Goal: Task Accomplishment & Management: Use online tool/utility

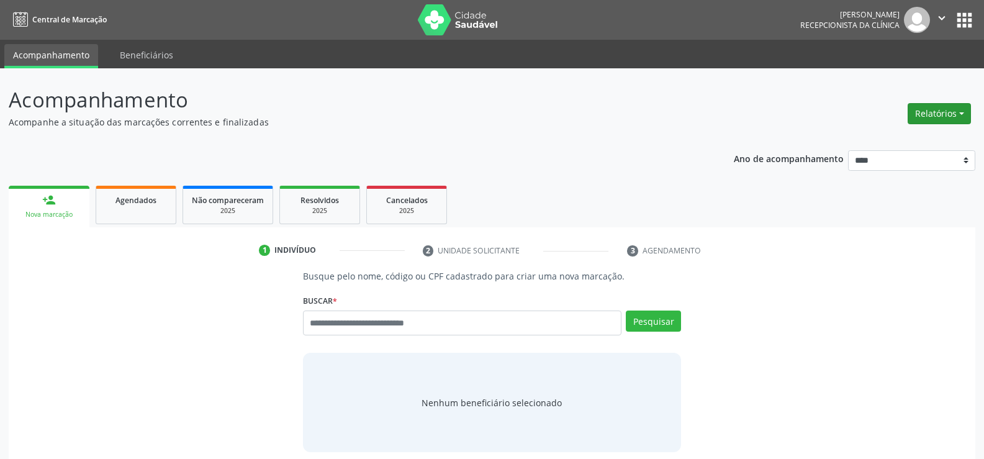
click at [952, 114] on button "Relatórios" at bounding box center [938, 113] width 63 height 21
click at [871, 138] on link "Agendamentos" at bounding box center [904, 140] width 133 height 17
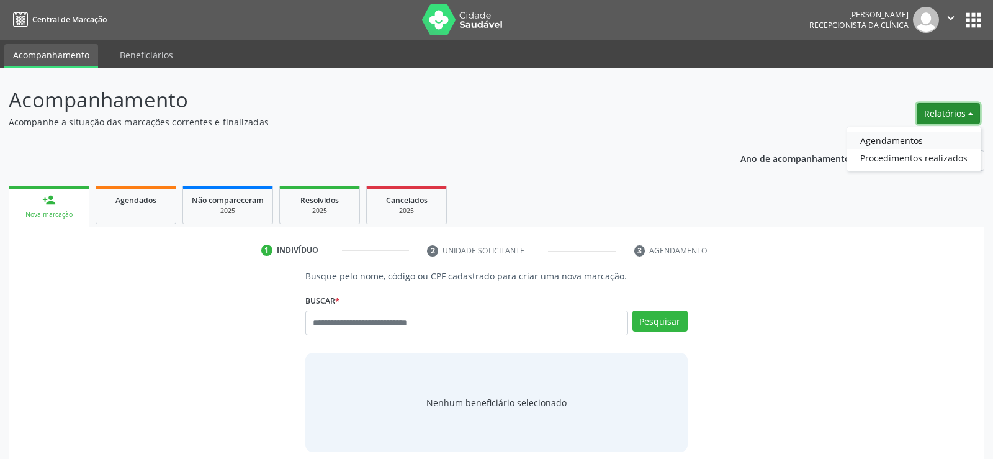
select select "*"
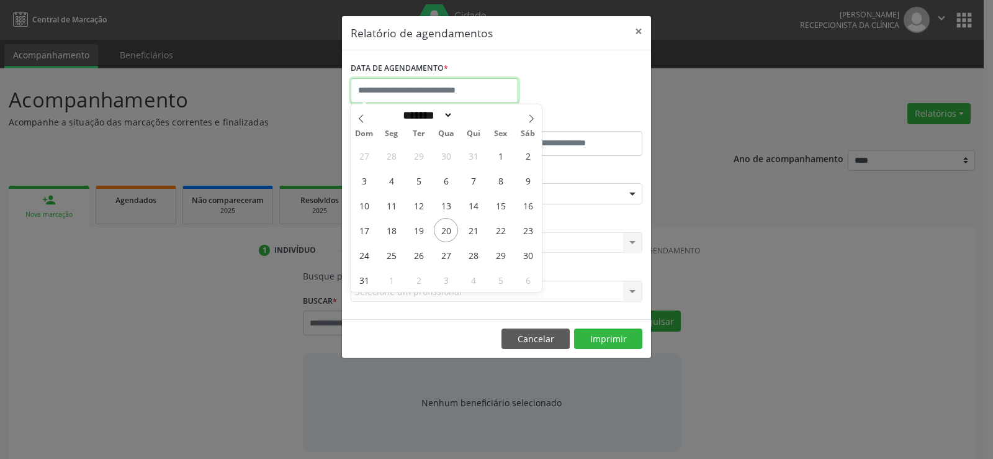
click at [495, 92] on input "text" at bounding box center [435, 90] width 168 height 25
click at [439, 235] on span "20" at bounding box center [446, 230] width 24 height 24
type input "**********"
click at [439, 235] on span "20" at bounding box center [446, 230] width 24 height 24
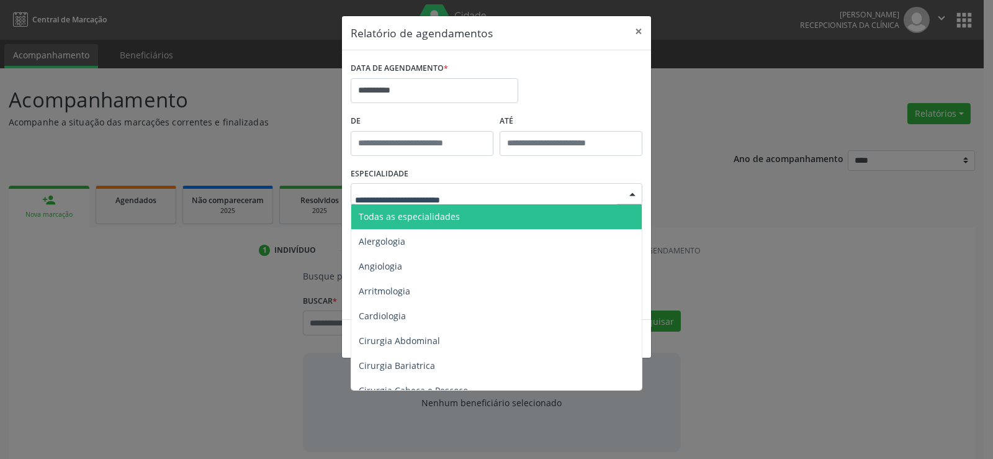
click at [452, 212] on span "Todas as especialidades" at bounding box center [409, 216] width 101 height 12
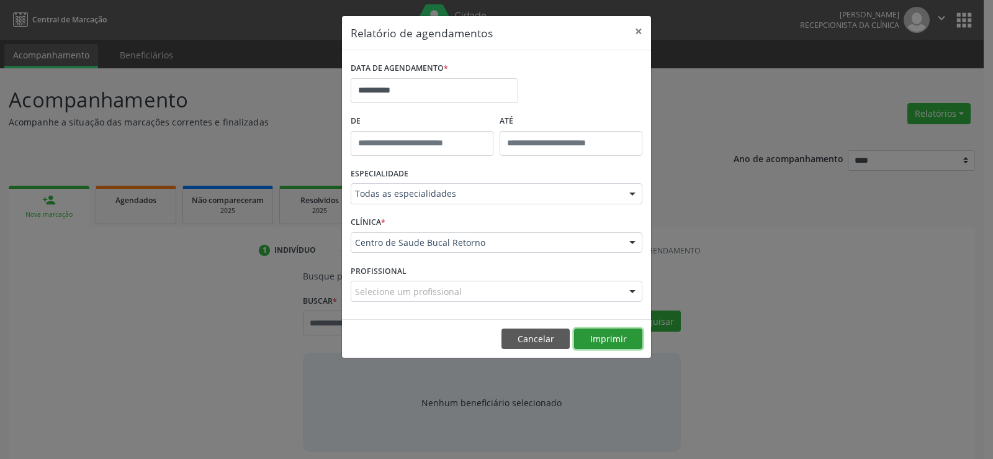
click at [603, 339] on button "Imprimir" at bounding box center [608, 338] width 68 height 21
